Goal: Transaction & Acquisition: Download file/media

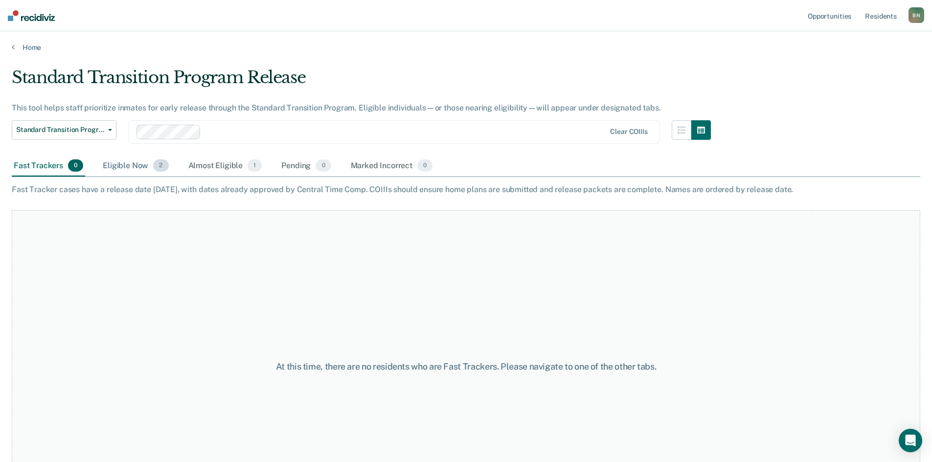
click at [127, 169] on div "Eligible Now 2" at bounding box center [135, 167] width 69 height 22
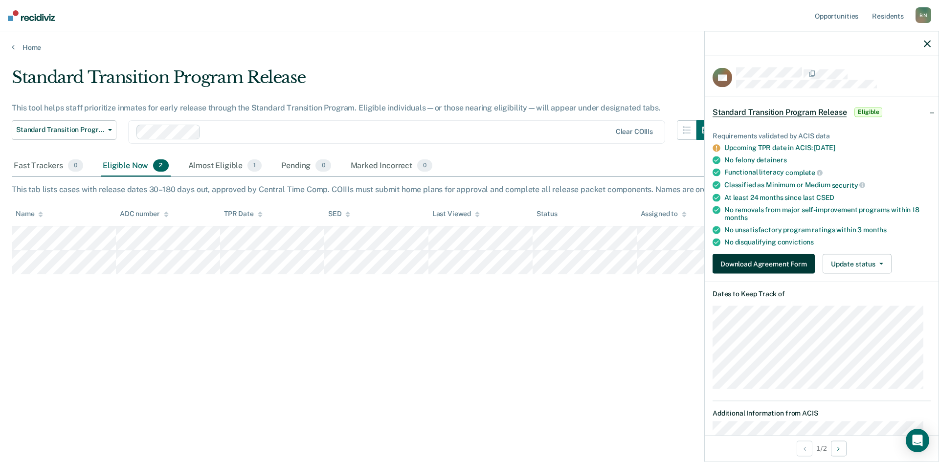
click at [762, 260] on button "Download Agreement Form" at bounding box center [764, 264] width 102 height 20
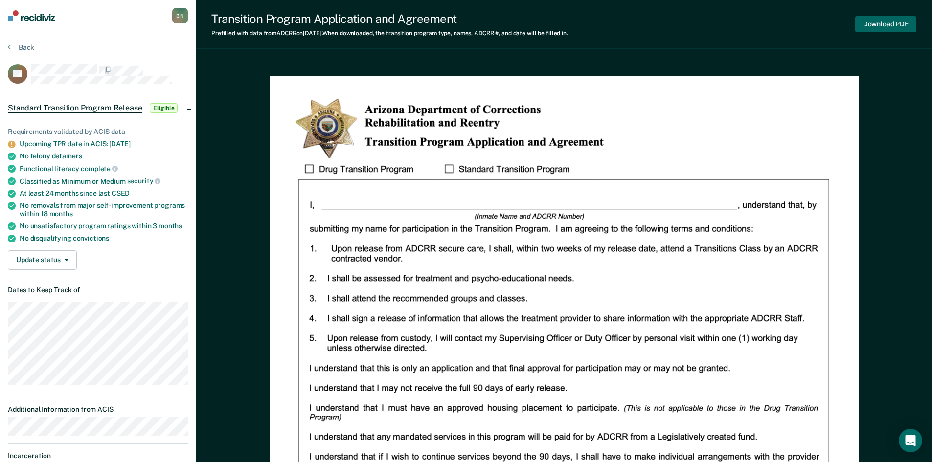
click at [887, 22] on button "Download PDF" at bounding box center [885, 24] width 61 height 16
